Goal: Navigation & Orientation: Find specific page/section

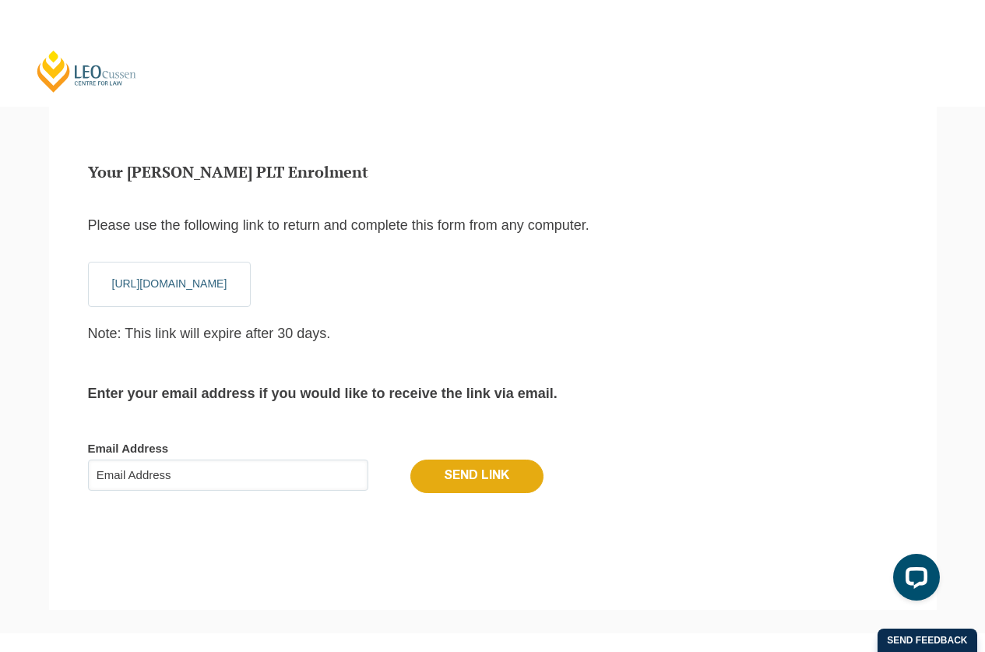
click at [68, 76] on link "[PERSON_NAME] Centre for Law" at bounding box center [87, 71] width 104 height 44
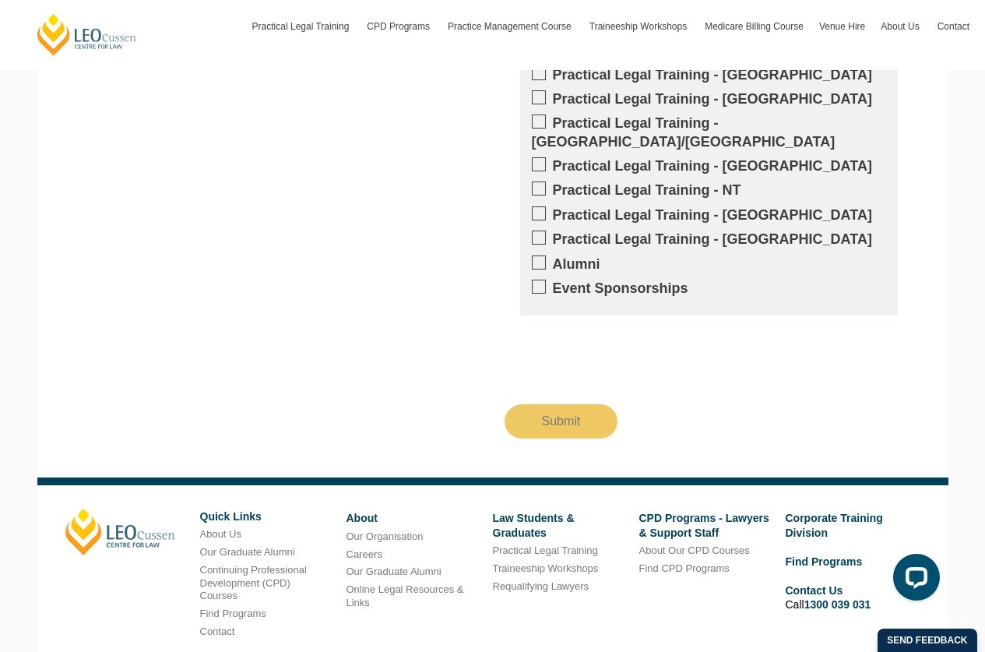
scroll to position [2752, 0]
